Goal: Information Seeking & Learning: Understand process/instructions

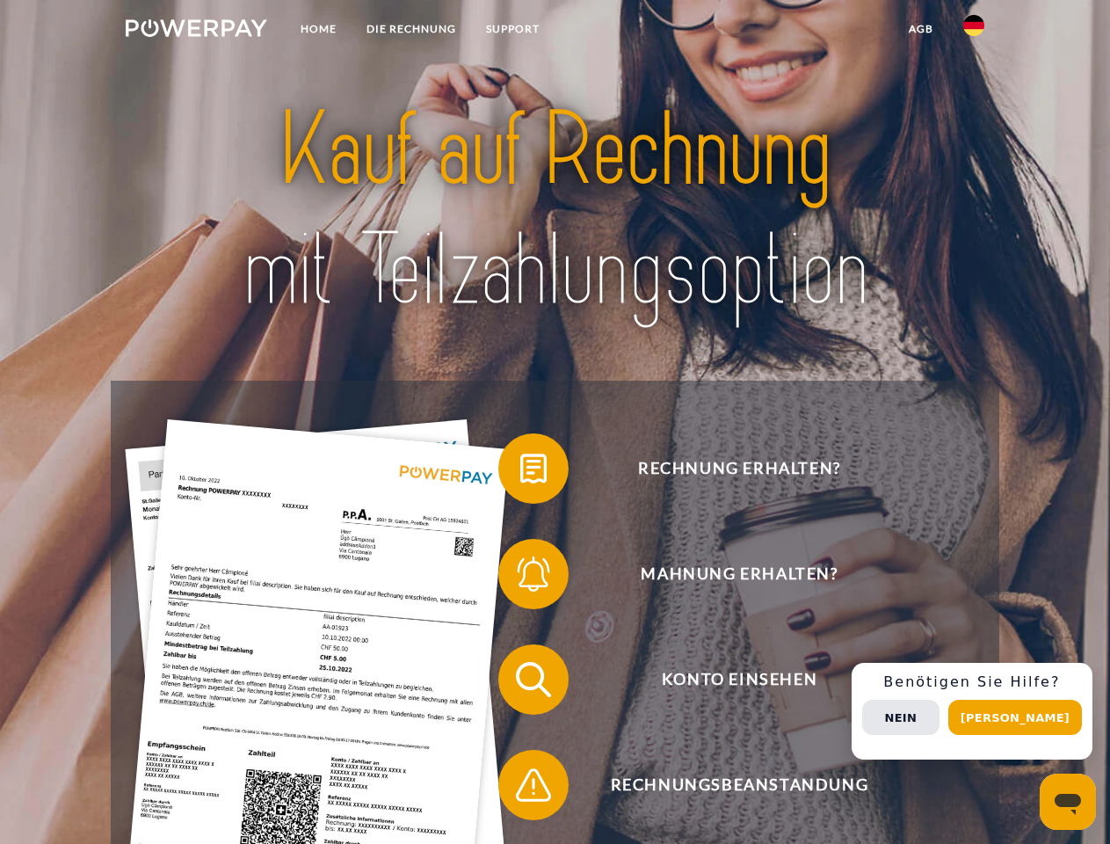
click at [196, 31] on img at bounding box center [197, 28] width 142 height 18
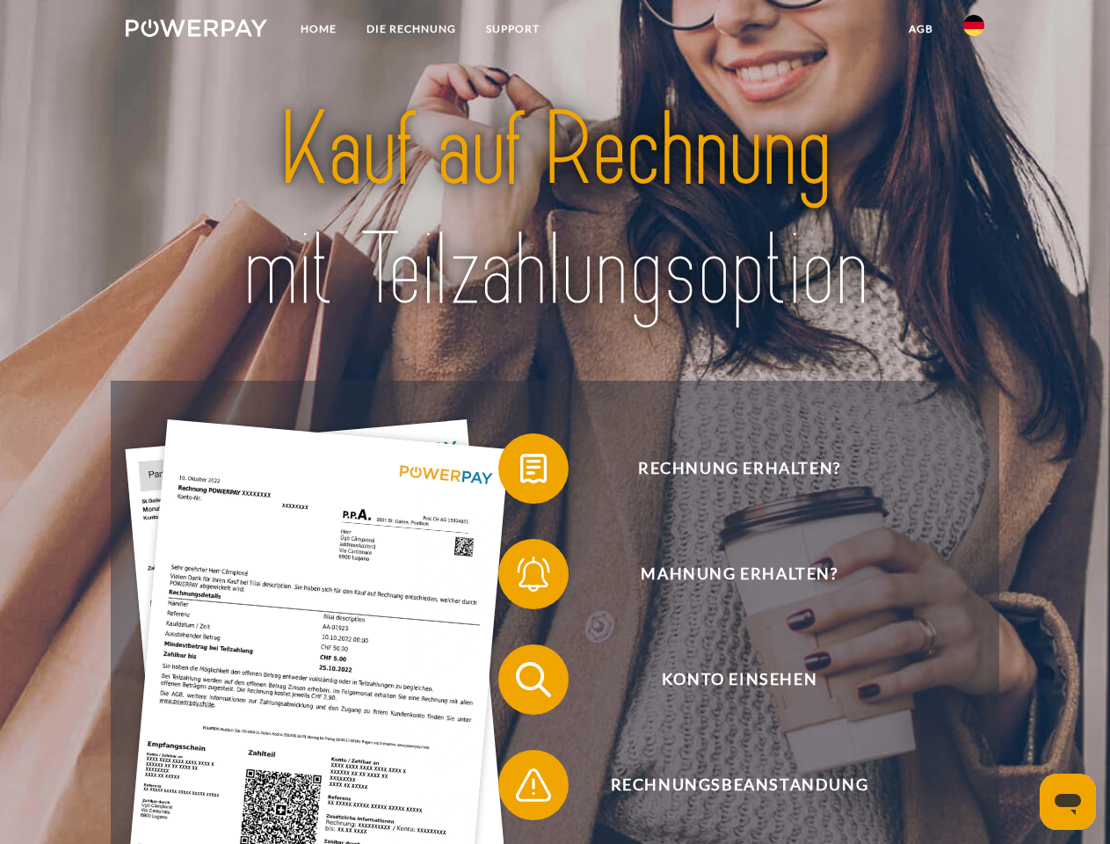
click at [974, 31] on img at bounding box center [973, 25] width 21 height 21
click at [920, 29] on link "agb" at bounding box center [921, 29] width 54 height 32
click at [520, 472] on span at bounding box center [507, 469] width 88 height 88
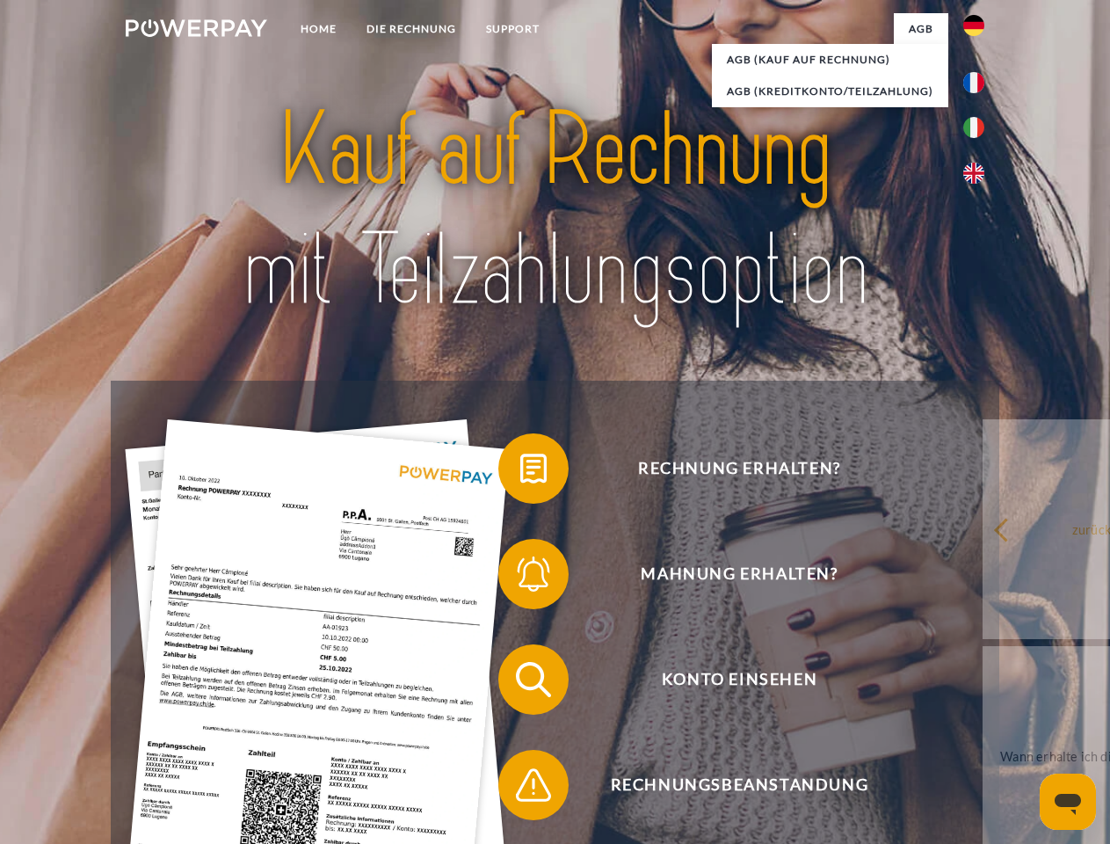
click at [520, 578] on div "Rechnung erhalten? Mahnung erhalten? Konto einsehen" at bounding box center [555, 732] width 888 height 703
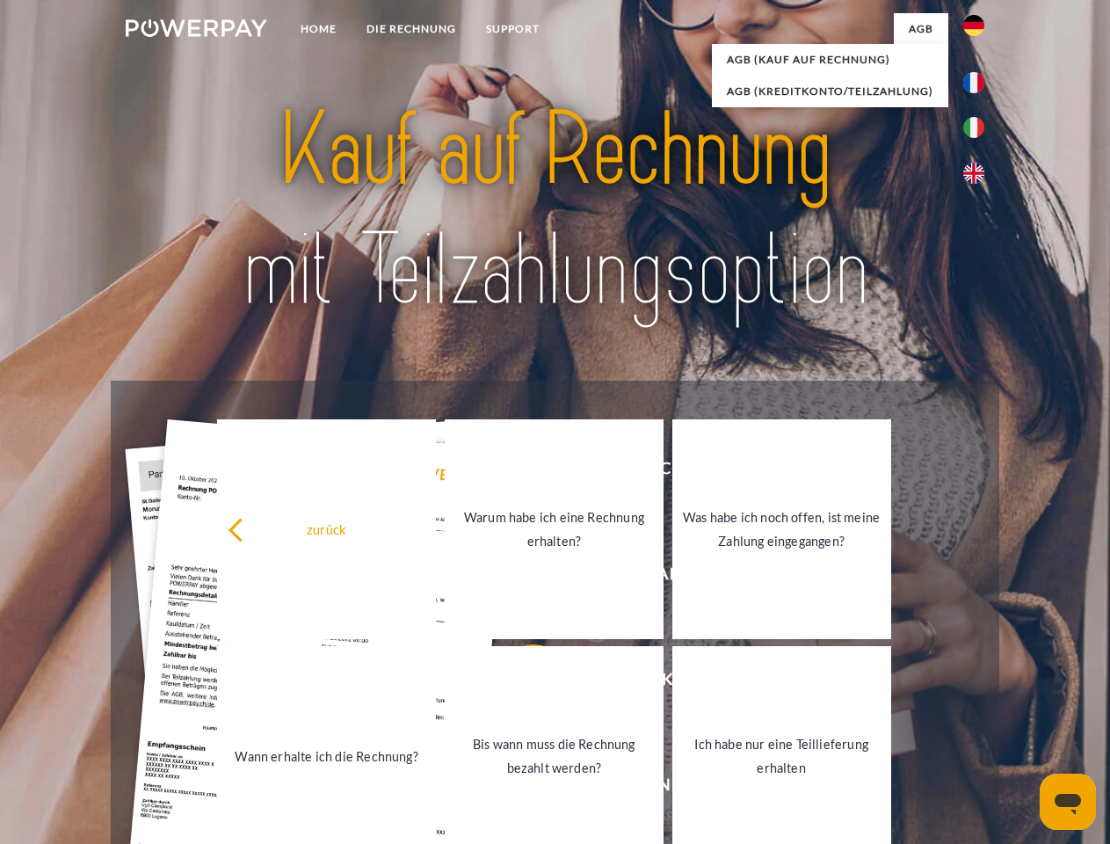
click at [520, 683] on link "Bis wann muss die Rechnung bezahlt werden?" at bounding box center [554, 756] width 219 height 220
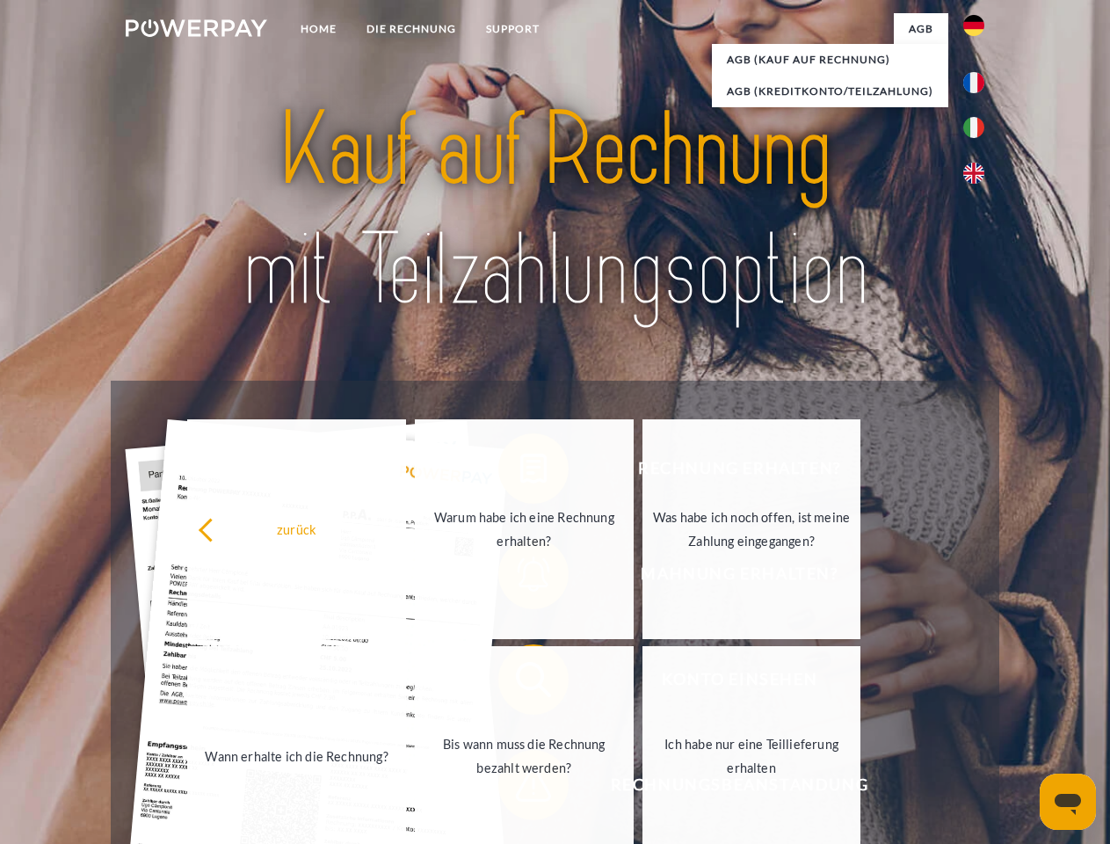
click at [520, 788] on span at bounding box center [507, 785] width 88 height 88
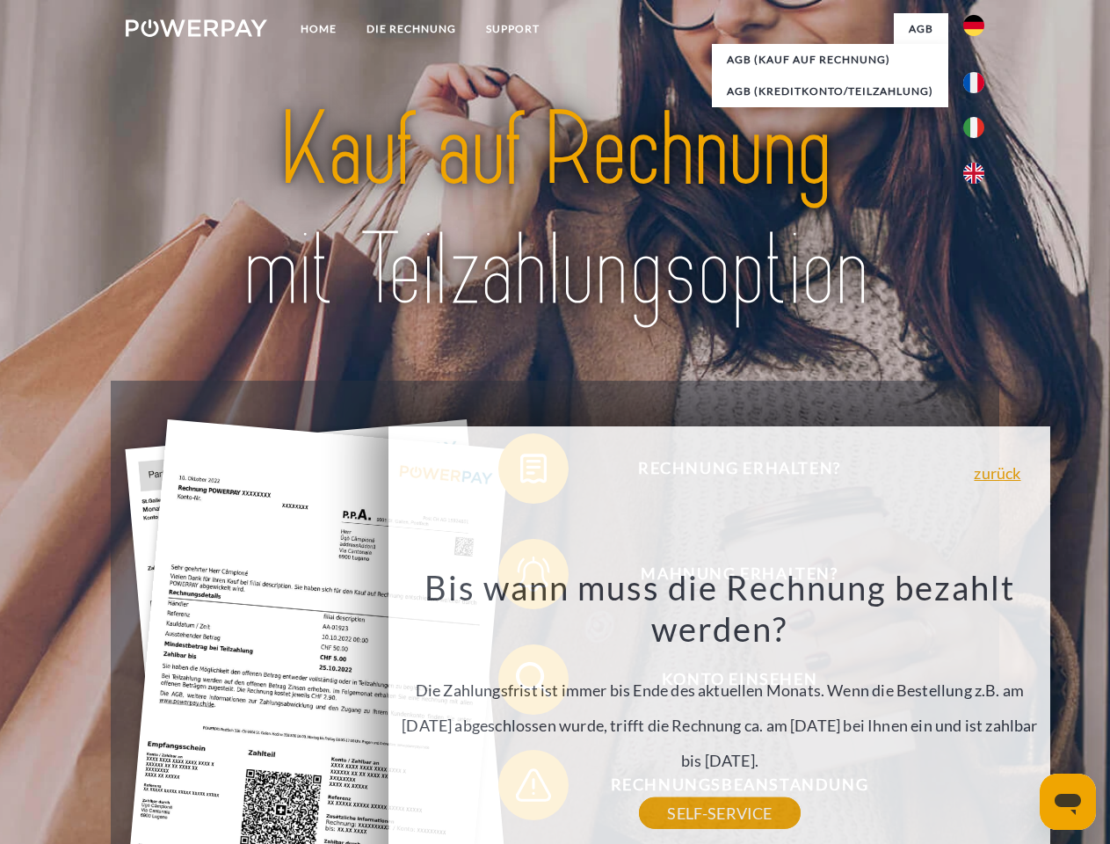
click at [978, 711] on div "Rechnung erhalten? Mahnung erhalten? Konto einsehen" at bounding box center [555, 732] width 888 height 703
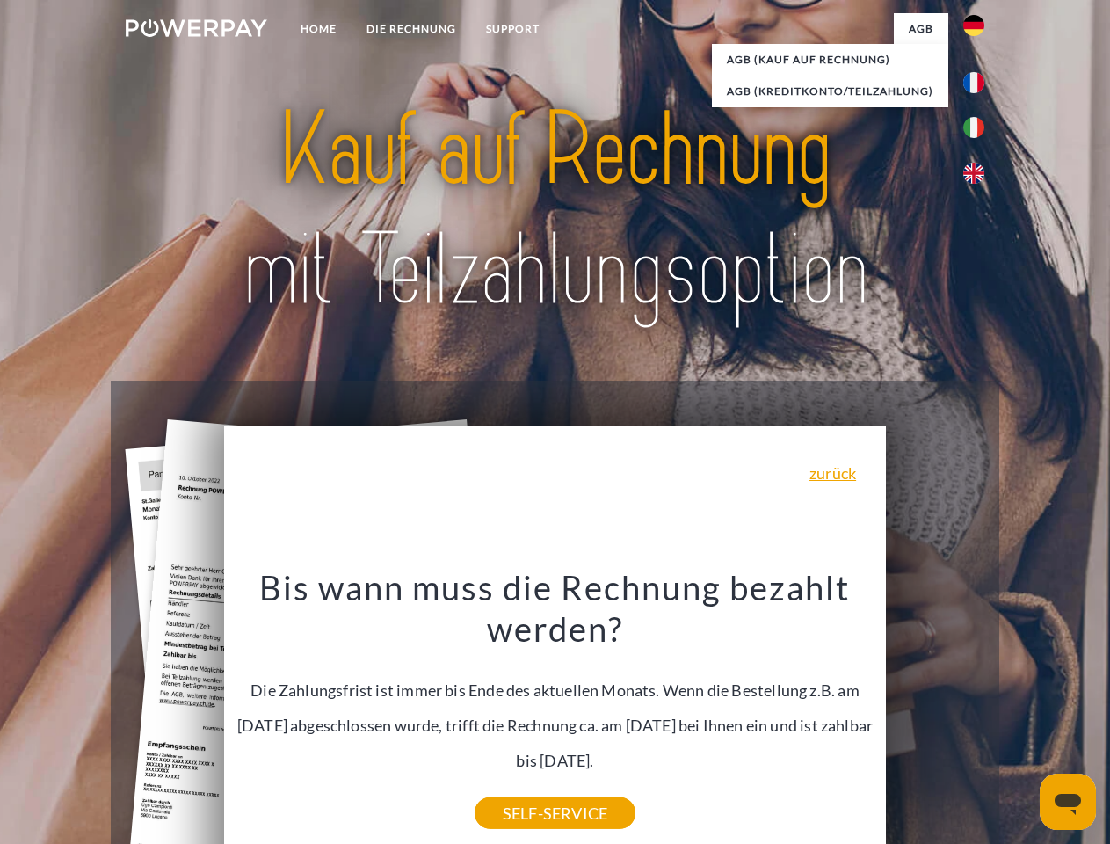
click at [935, 715] on span "Konto einsehen" at bounding box center [739, 679] width 431 height 70
click at [1021, 717] on header "Home DIE RECHNUNG SUPPORT" at bounding box center [555, 607] width 1110 height 1214
